Goal: Navigation & Orientation: Find specific page/section

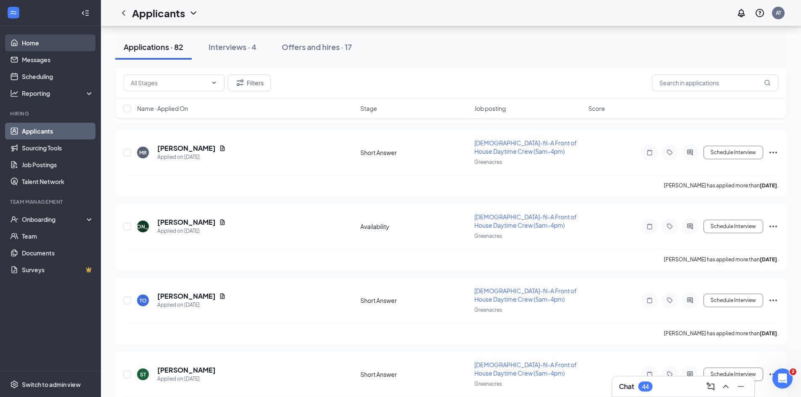
click at [44, 40] on link "Home" at bounding box center [58, 42] width 72 height 17
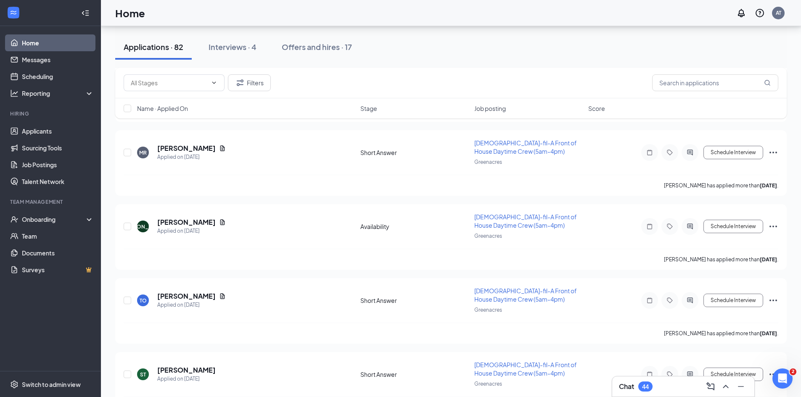
scroll to position [18, 0]
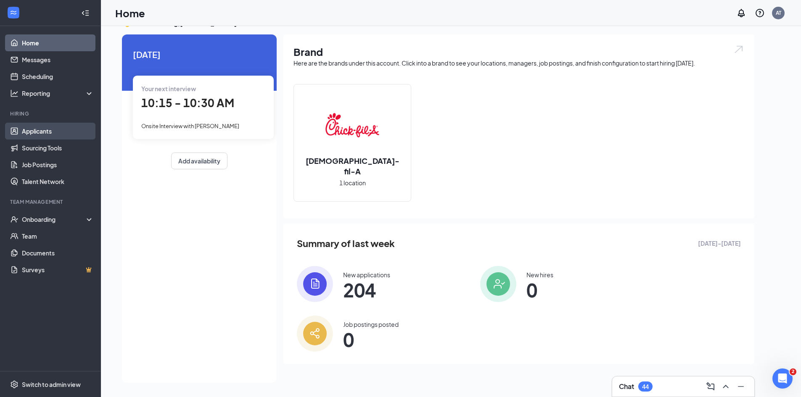
click at [59, 133] on link "Applicants" at bounding box center [58, 131] width 72 height 17
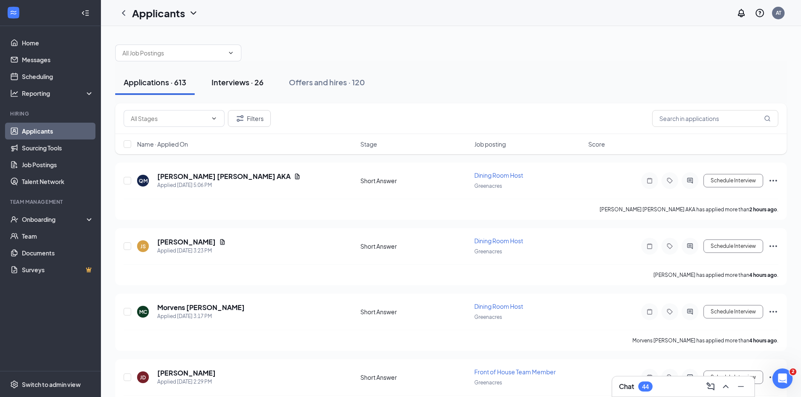
click at [233, 81] on div "Interviews · 26" at bounding box center [237, 82] width 52 height 11
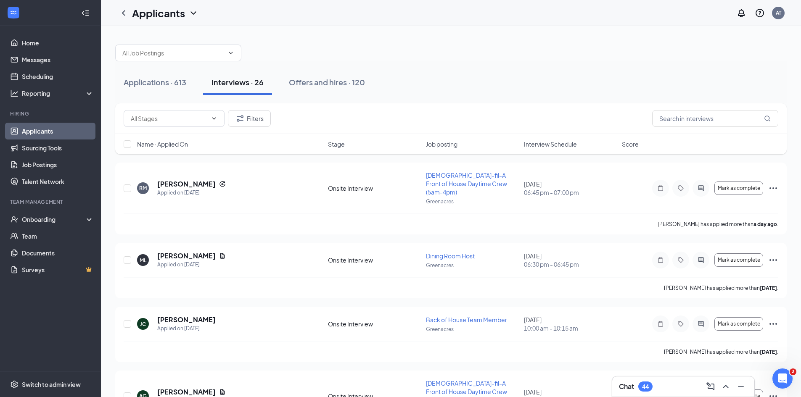
click at [547, 140] on span "Interview Schedule" at bounding box center [550, 144] width 53 height 8
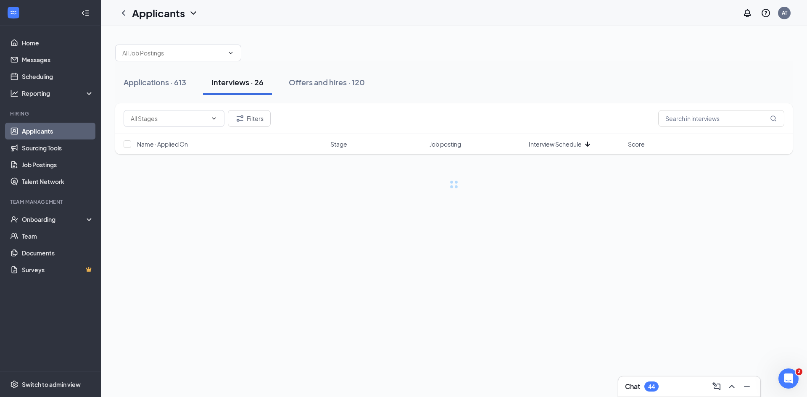
click at [547, 140] on span "Interview Schedule" at bounding box center [555, 144] width 53 height 8
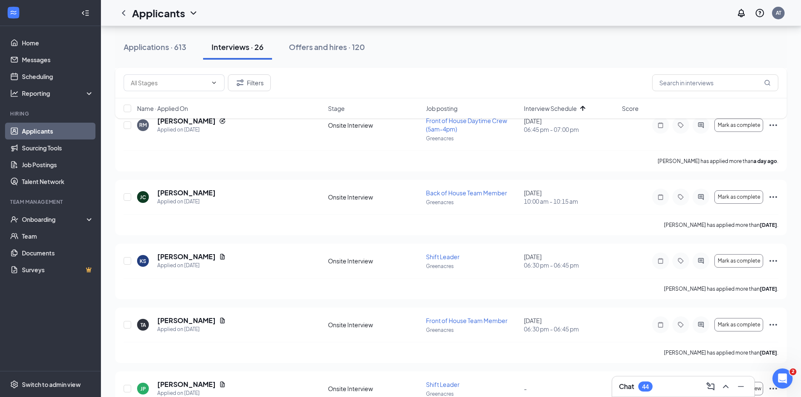
scroll to position [757, 0]
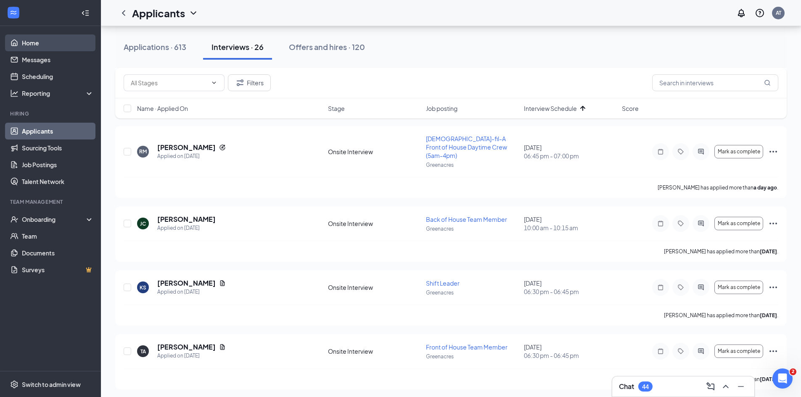
click at [45, 44] on link "Home" at bounding box center [58, 42] width 72 height 17
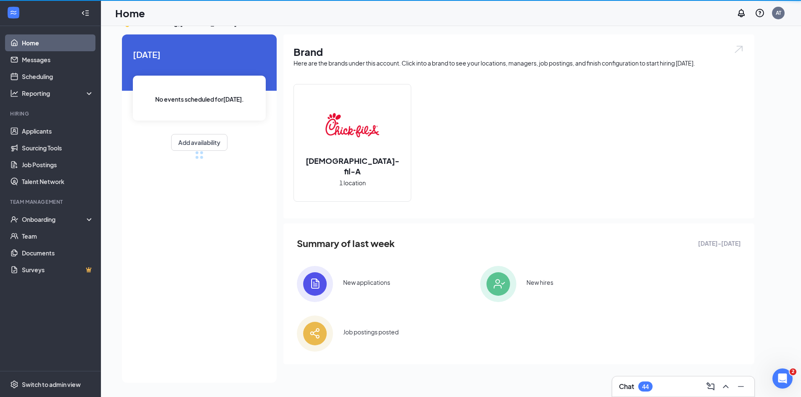
scroll to position [18, 0]
